Goal: Transaction & Acquisition: Purchase product/service

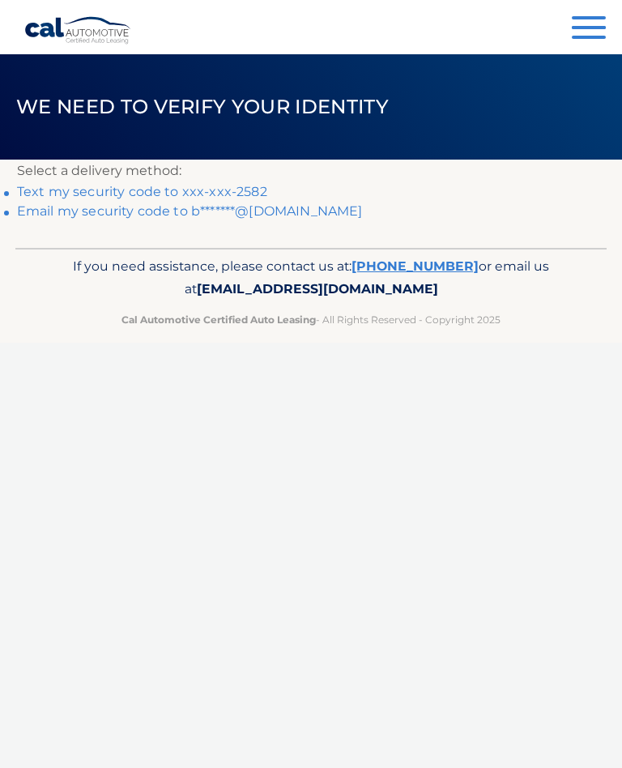
click at [221, 194] on link "Text my security code to xxx-xxx-2582" at bounding box center [142, 191] width 250 height 15
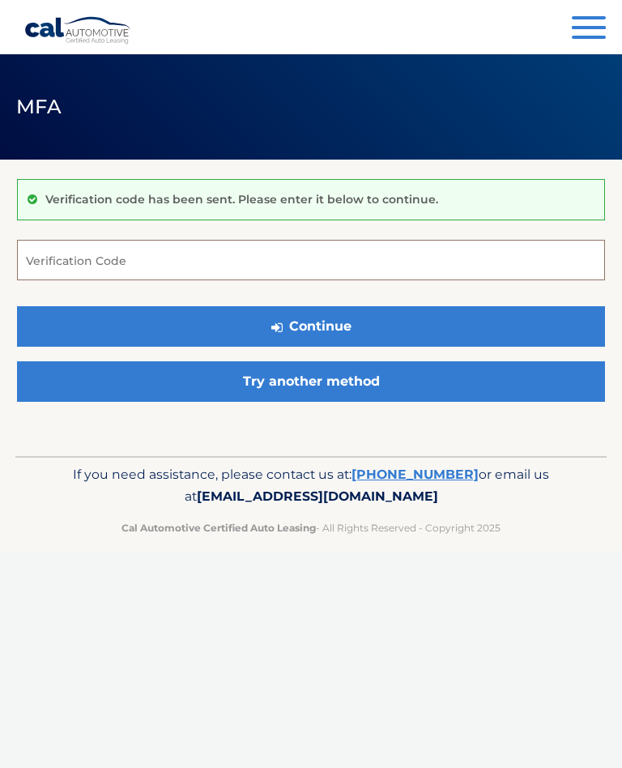
click at [156, 258] on input "Verification Code" at bounding box center [311, 260] width 588 height 41
type input "998418"
click at [343, 331] on button "Continue" at bounding box center [311, 326] width 588 height 41
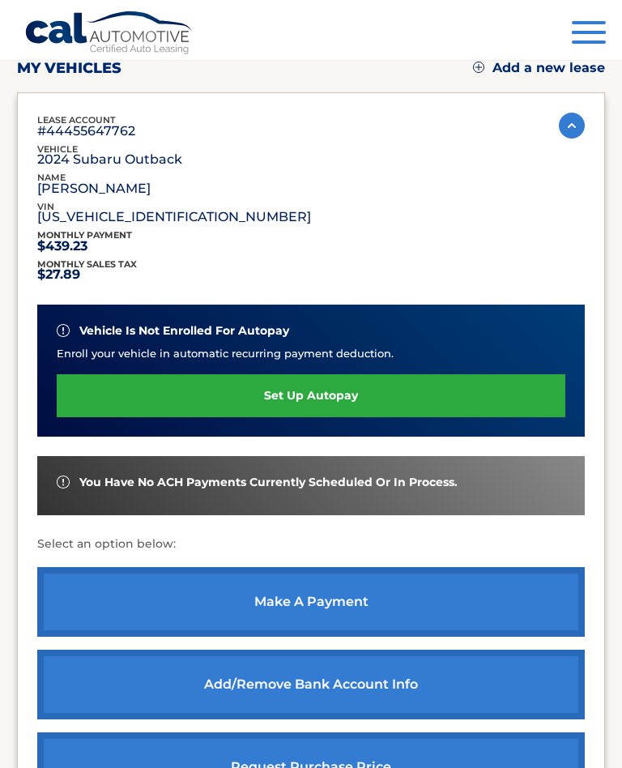
scroll to position [208, 0]
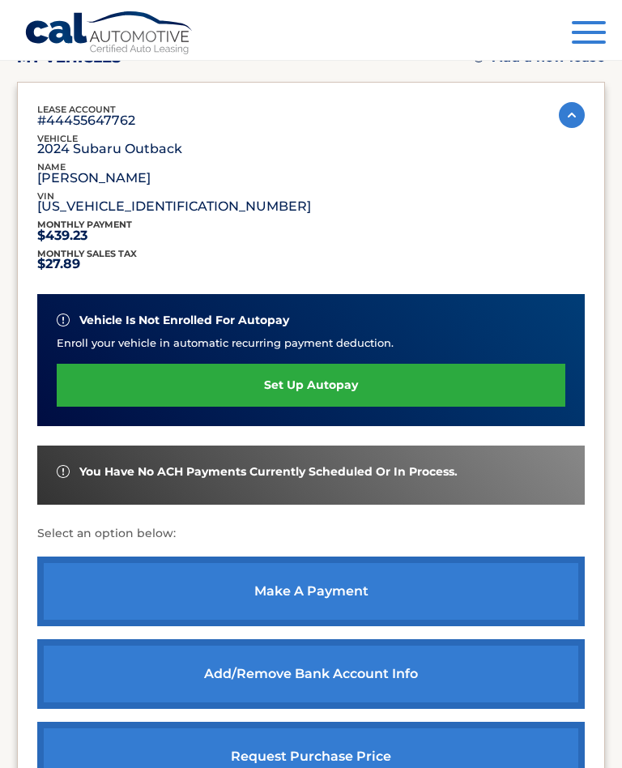
click at [347, 598] on link "make a payment" at bounding box center [311, 592] width 548 height 70
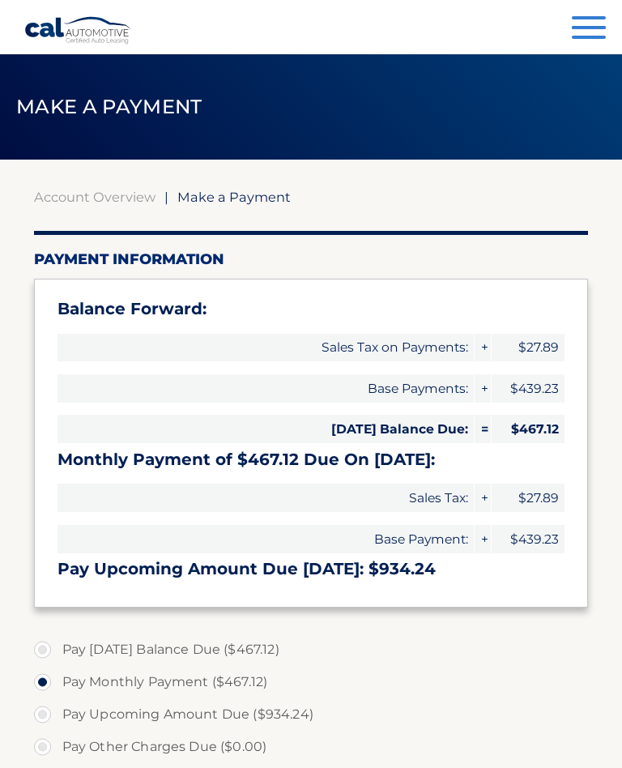
select select "ZDQyNGEyOWYtYzQ4OS00MTlkLTg3Y2EtNTRkNzFhZjI4MmI0"
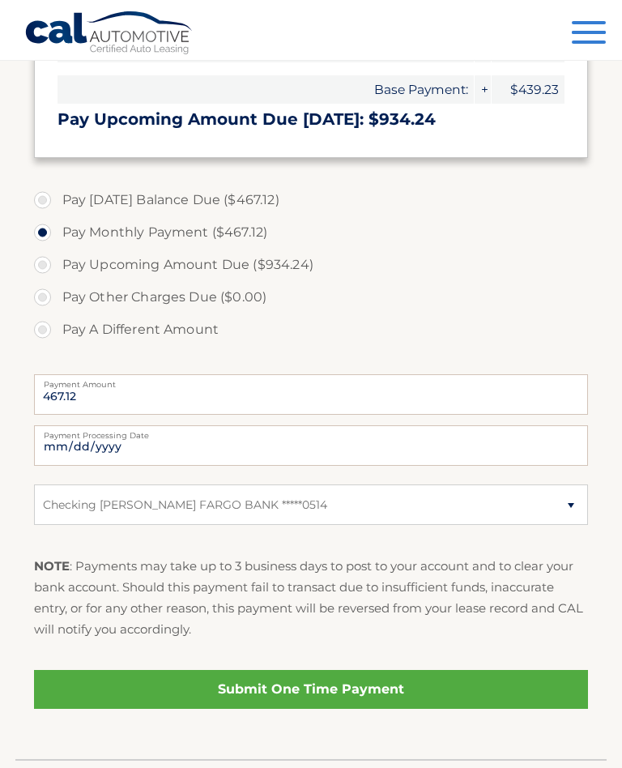
scroll to position [460, 0]
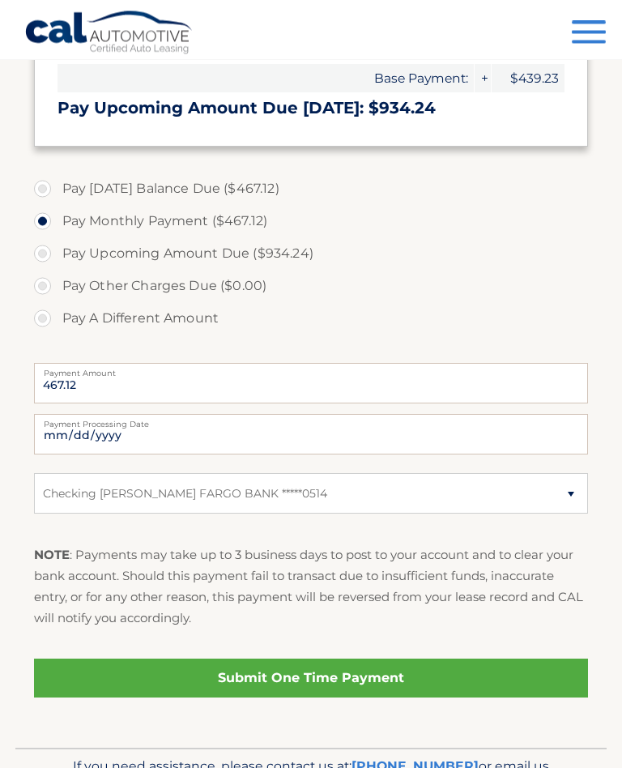
click at [392, 685] on link "Submit One Time Payment" at bounding box center [311, 678] width 555 height 39
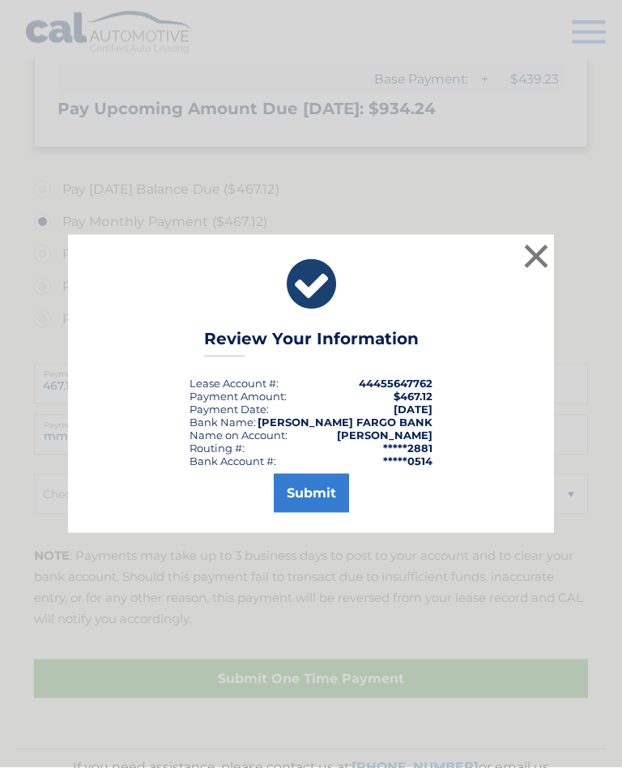
scroll to position [461, 0]
click at [312, 511] on button "Submit" at bounding box center [311, 493] width 75 height 39
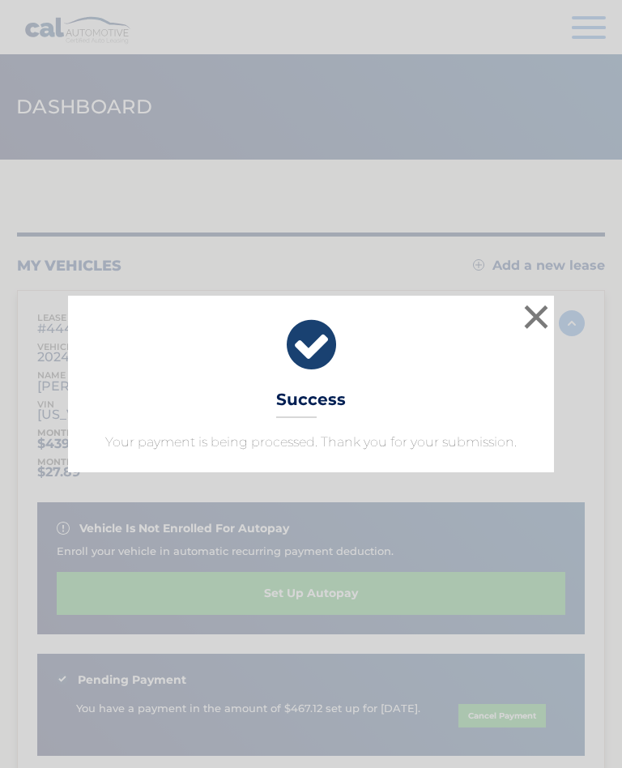
click at [549, 322] on button "×" at bounding box center [536, 317] width 32 height 32
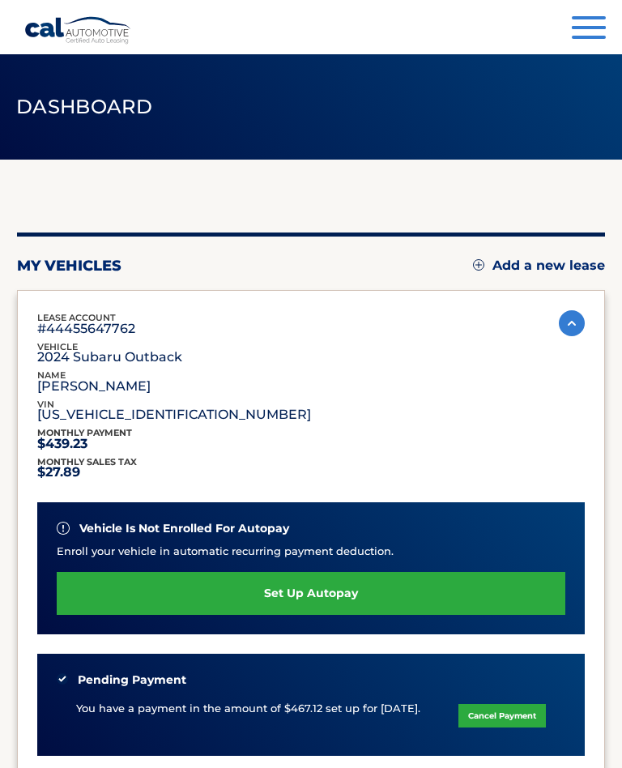
click at [587, 26] on span "button" at bounding box center [589, 27] width 34 height 3
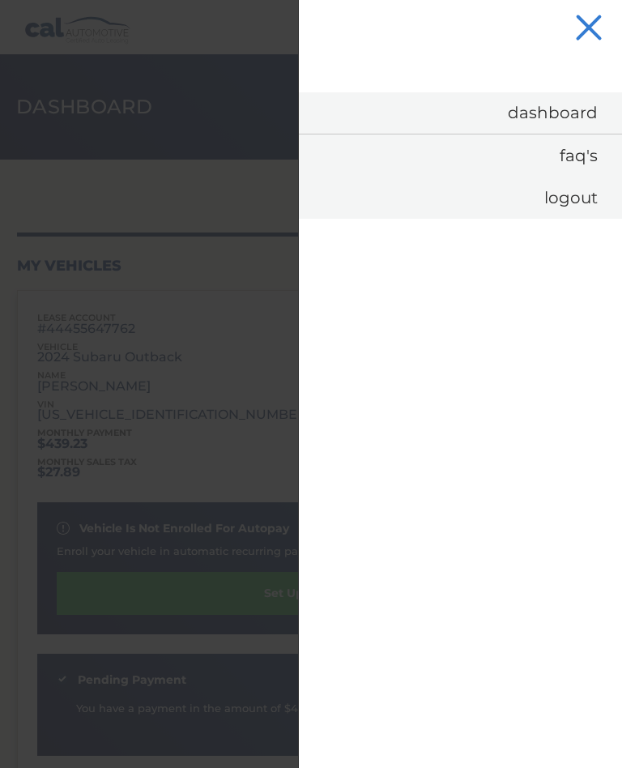
click at [577, 200] on link "Logout" at bounding box center [460, 198] width 323 height 42
